Goal: Task Accomplishment & Management: Complete application form

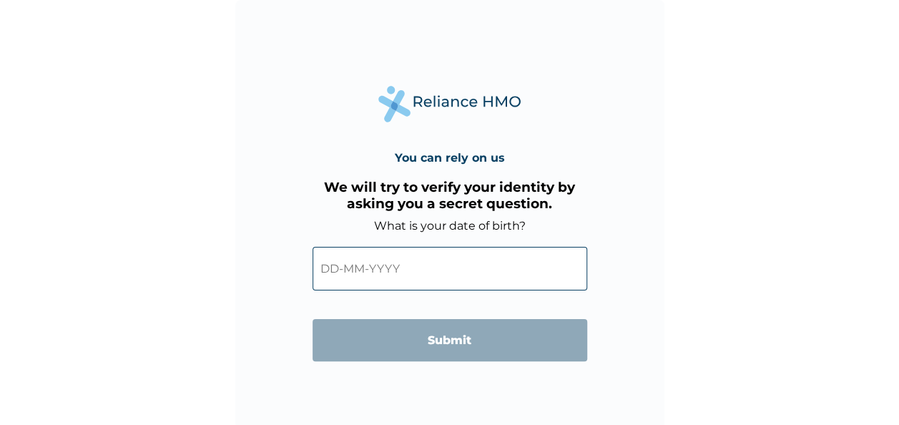
click at [337, 271] on input "text" at bounding box center [449, 269] width 275 height 44
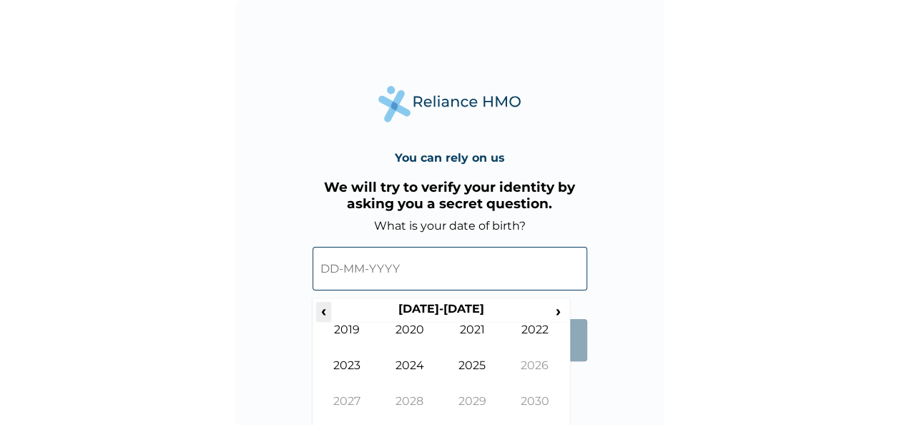
click at [323, 312] on span "‹" at bounding box center [323, 311] width 15 height 18
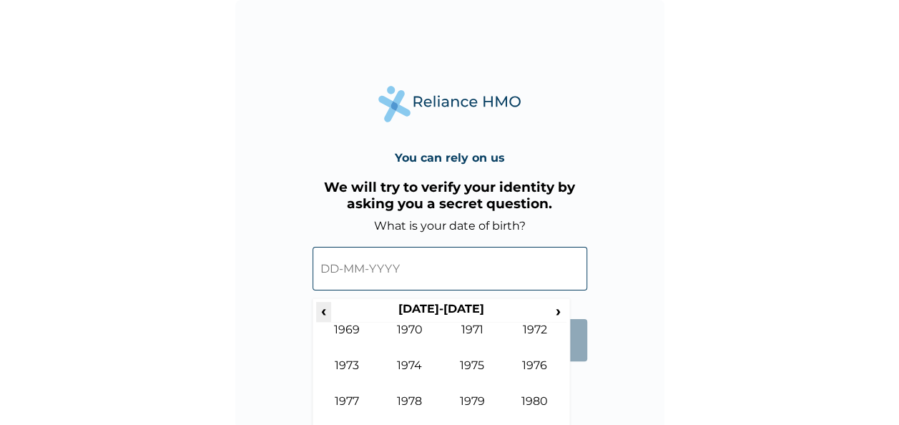
click at [323, 312] on span "‹" at bounding box center [323, 311] width 15 height 18
click at [561, 310] on span "›" at bounding box center [559, 311] width 16 height 18
click at [559, 311] on span "›" at bounding box center [559, 311] width 16 height 18
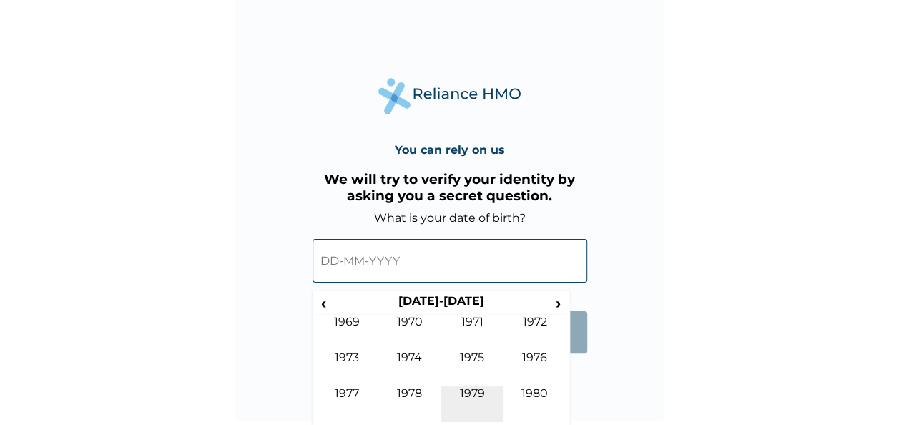
click at [477, 398] on td "1979" at bounding box center [472, 404] width 63 height 36
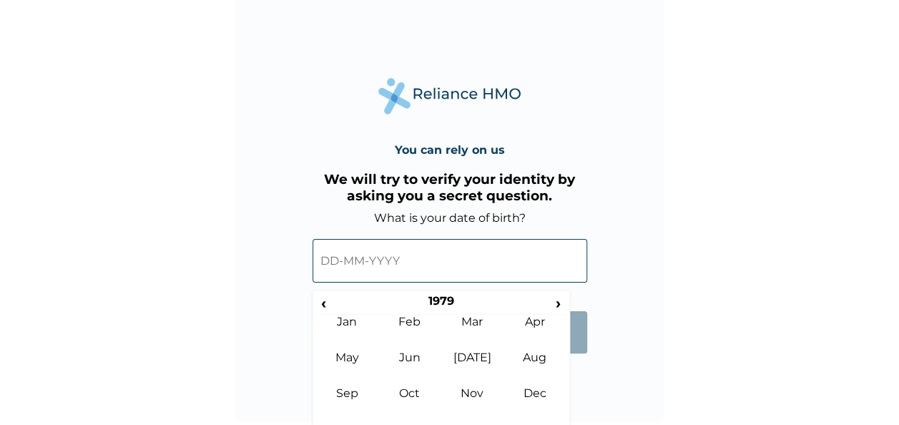
click at [355, 259] on input "text" at bounding box center [449, 261] width 275 height 44
click at [533, 323] on td "Apr" at bounding box center [534, 333] width 63 height 36
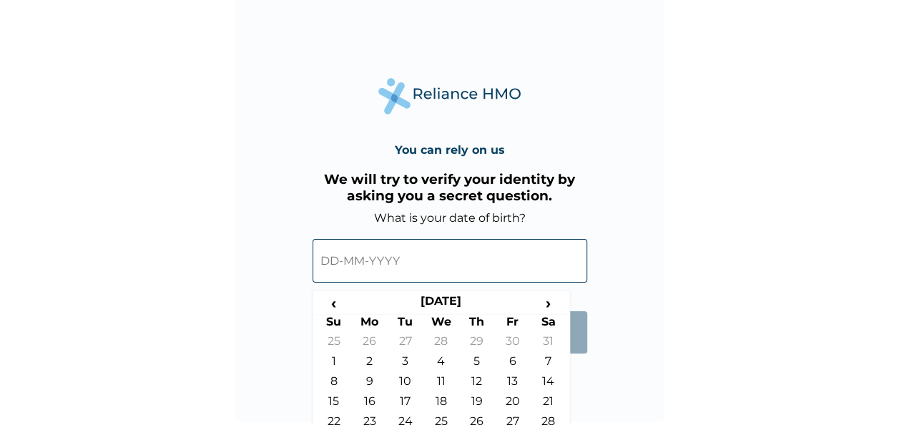
click at [325, 262] on input "text" at bounding box center [449, 261] width 275 height 44
click at [335, 359] on td "1" at bounding box center [334, 364] width 36 height 20
type input "01-04-1979"
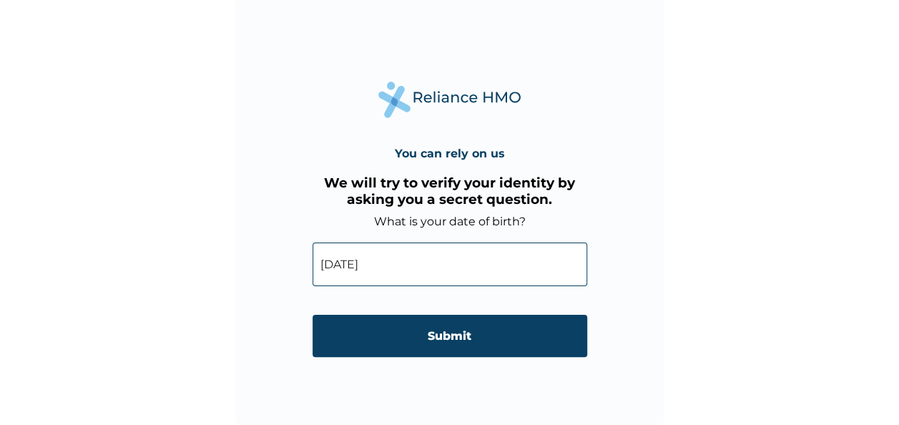
scroll to position [4, 0]
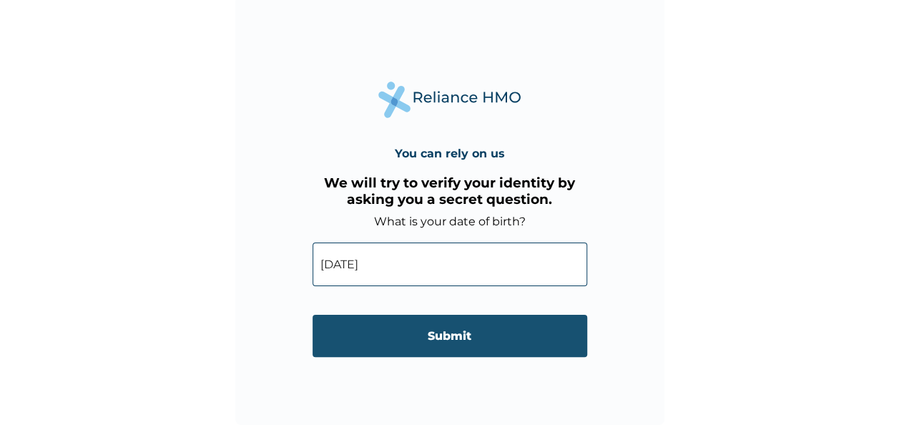
click at [443, 330] on input "Submit" at bounding box center [449, 336] width 275 height 42
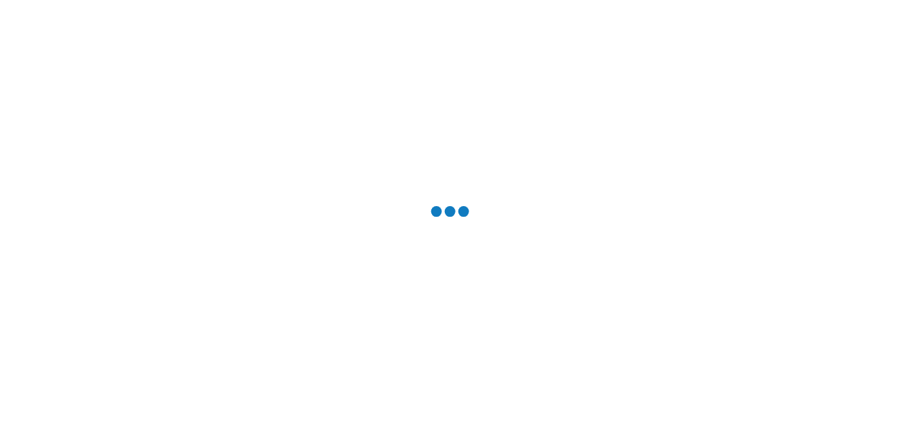
scroll to position [0, 0]
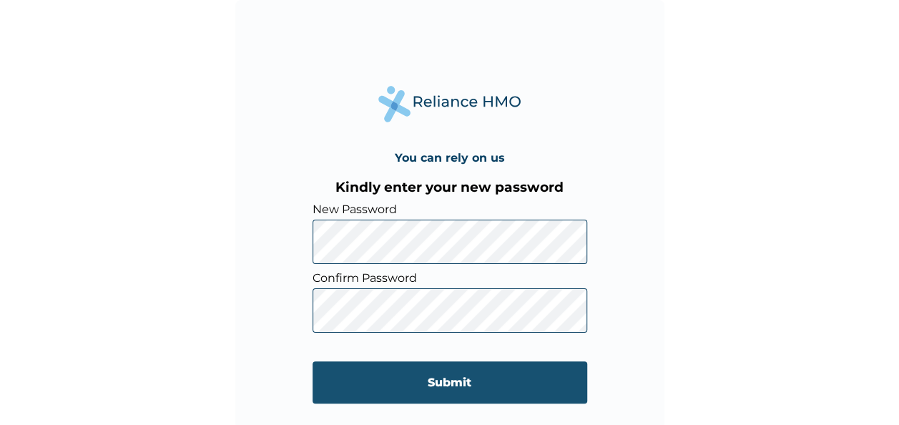
click at [434, 385] on input "Submit" at bounding box center [449, 382] width 275 height 42
